Goal: Information Seeking & Learning: Learn about a topic

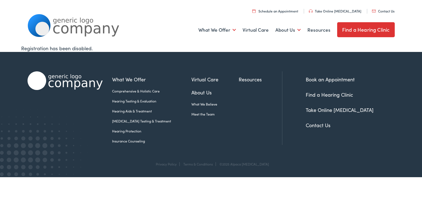
click at [145, 120] on link "[MEDICAL_DATA] Testing & Treatment" at bounding box center [151, 121] width 79 height 5
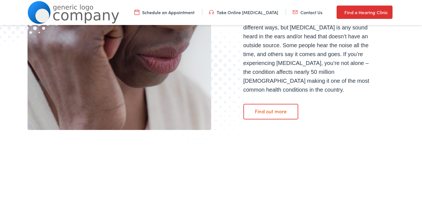
scroll to position [188, 0]
click at [282, 107] on link "Find out more" at bounding box center [271, 113] width 55 height 16
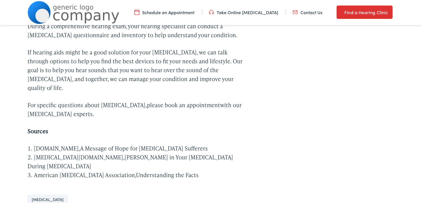
scroll to position [1919, 0]
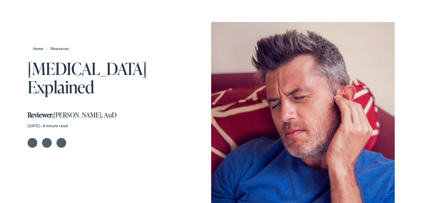
scroll to position [0, 0]
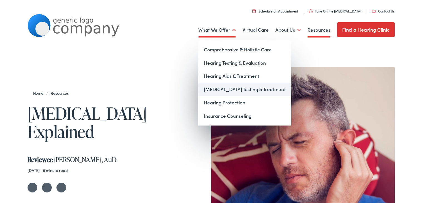
click at [240, 91] on link "[MEDICAL_DATA] Testing & Treatment" at bounding box center [244, 89] width 93 height 13
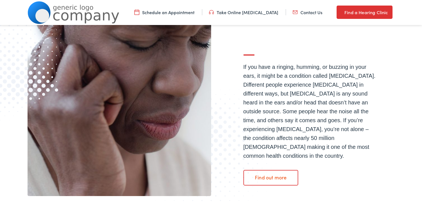
scroll to position [134, 0]
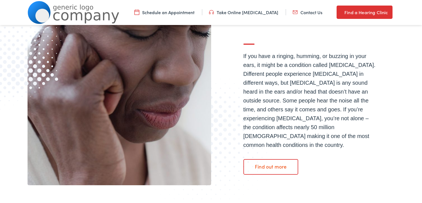
click at [271, 163] on link "Find out more" at bounding box center [271, 167] width 55 height 16
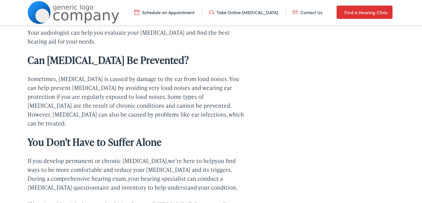
scroll to position [1782, 0]
